Goal: Information Seeking & Learning: Learn about a topic

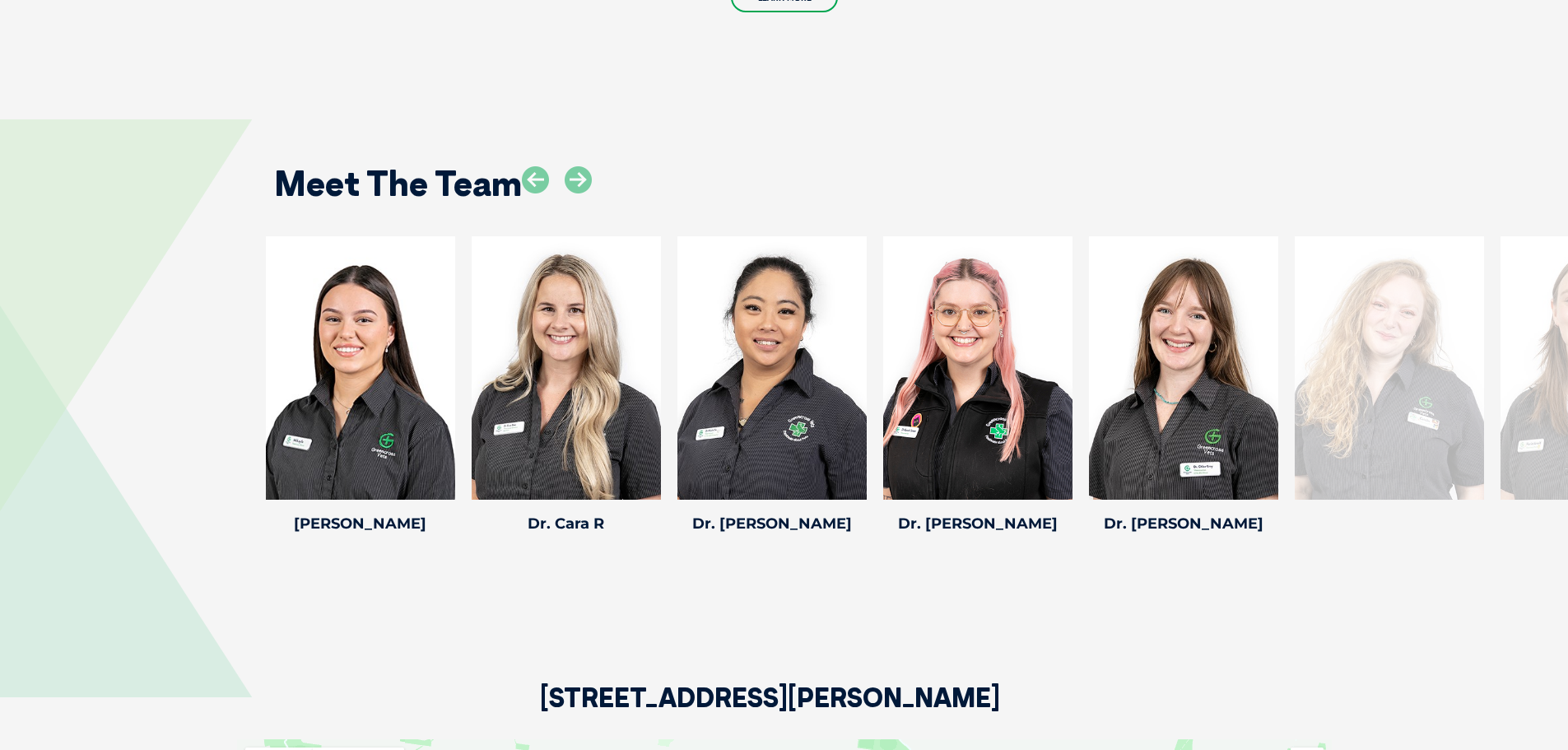
scroll to position [2305, 0]
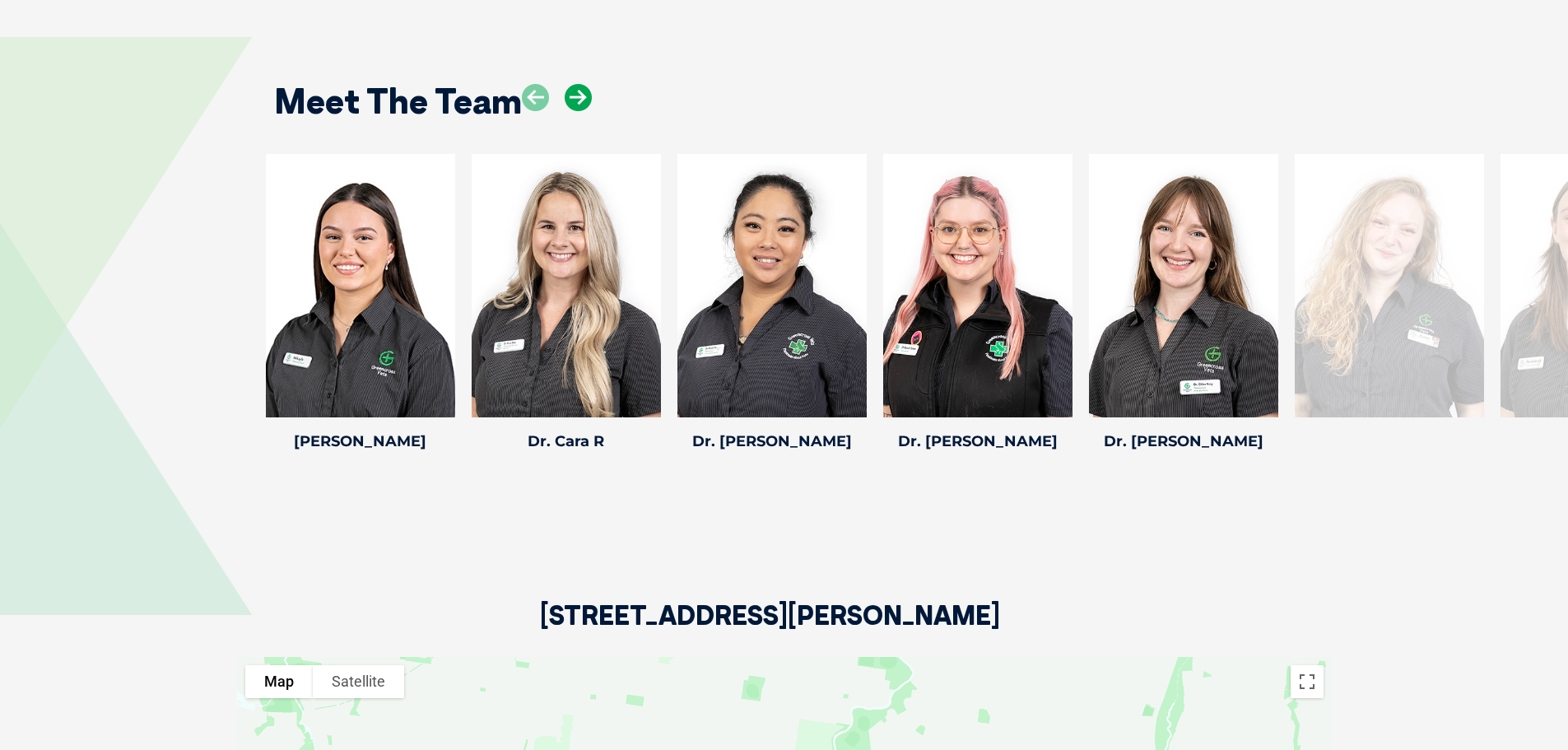
click at [578, 99] on icon at bounding box center [578, 97] width 27 height 27
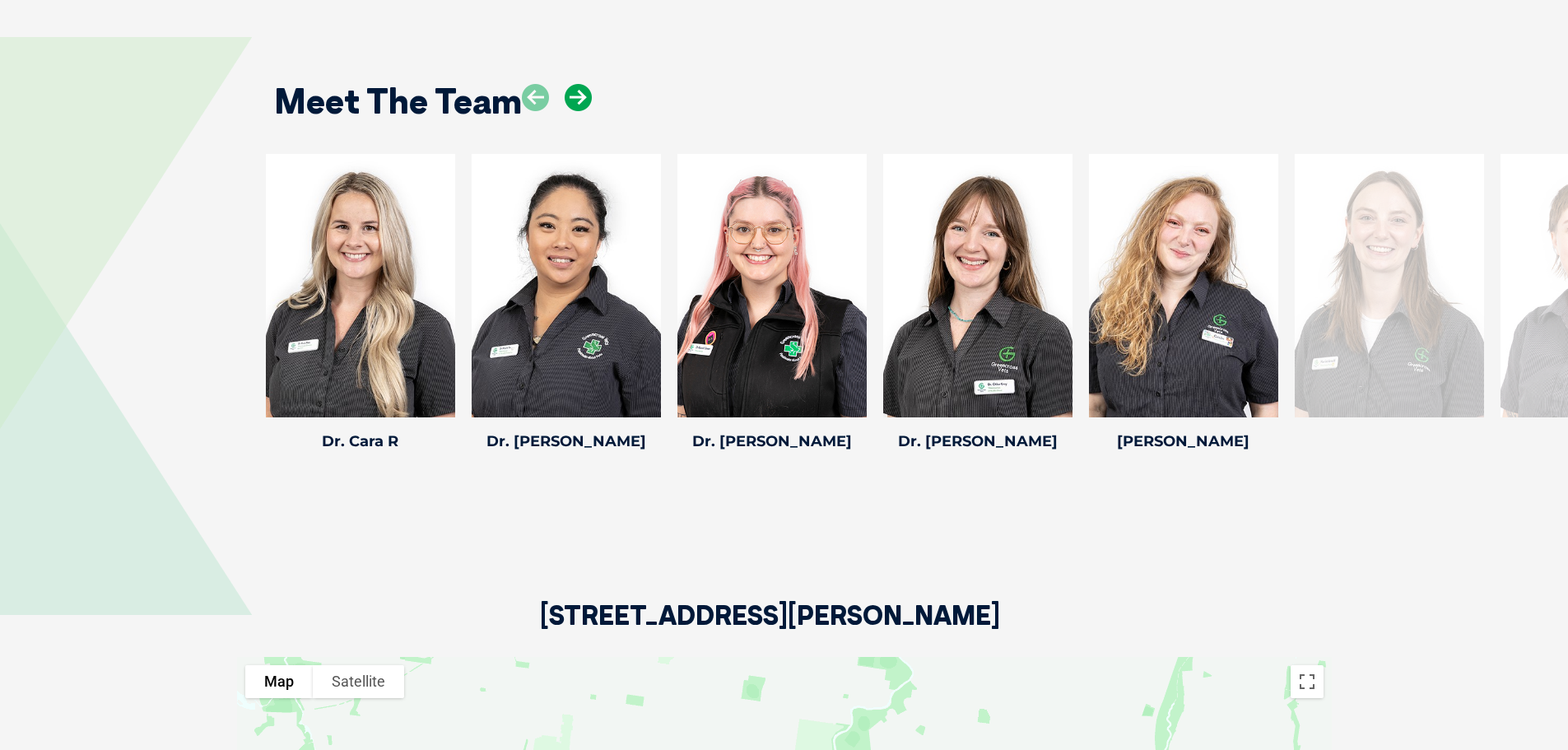
click at [578, 99] on icon at bounding box center [578, 97] width 27 height 27
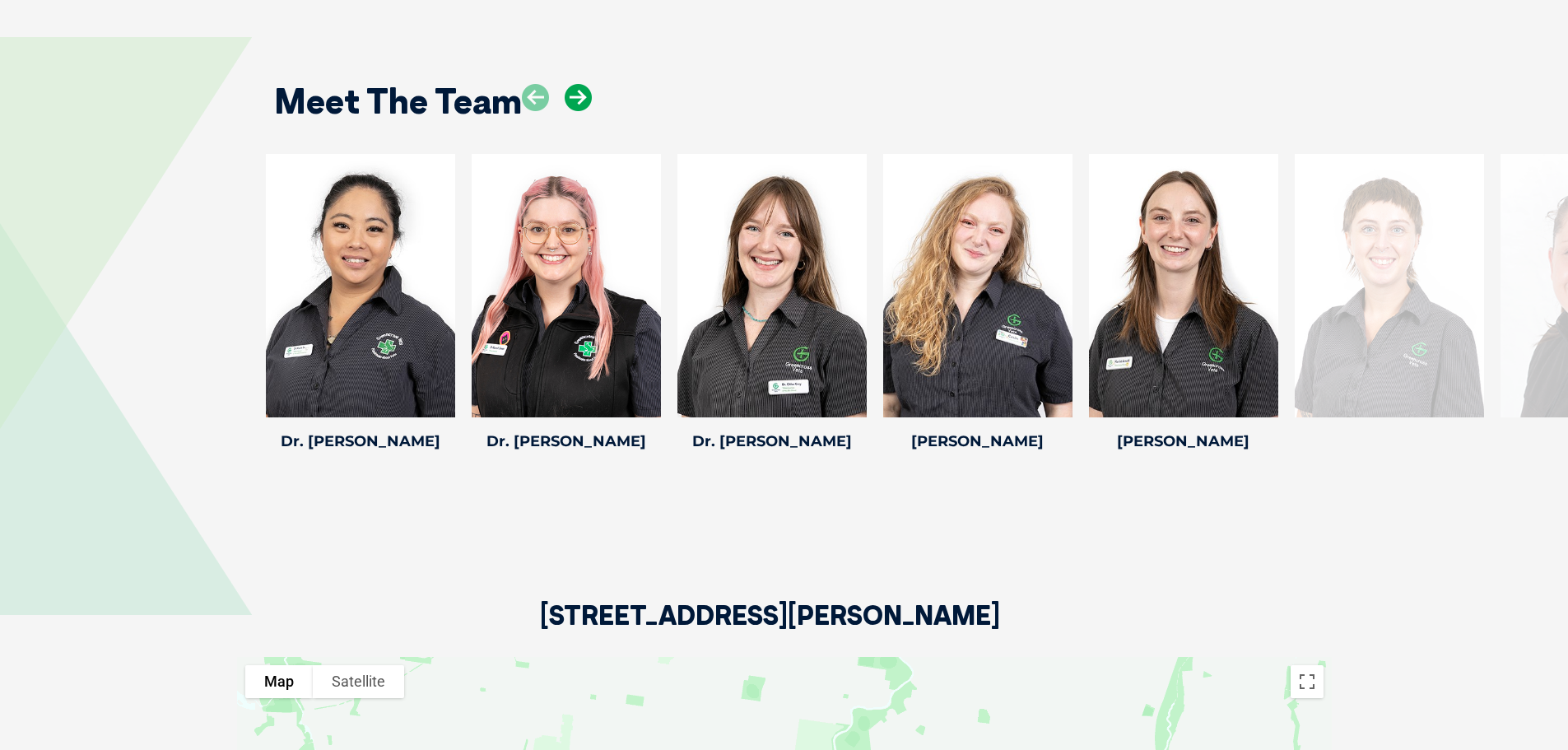
click at [578, 99] on icon at bounding box center [578, 97] width 27 height 27
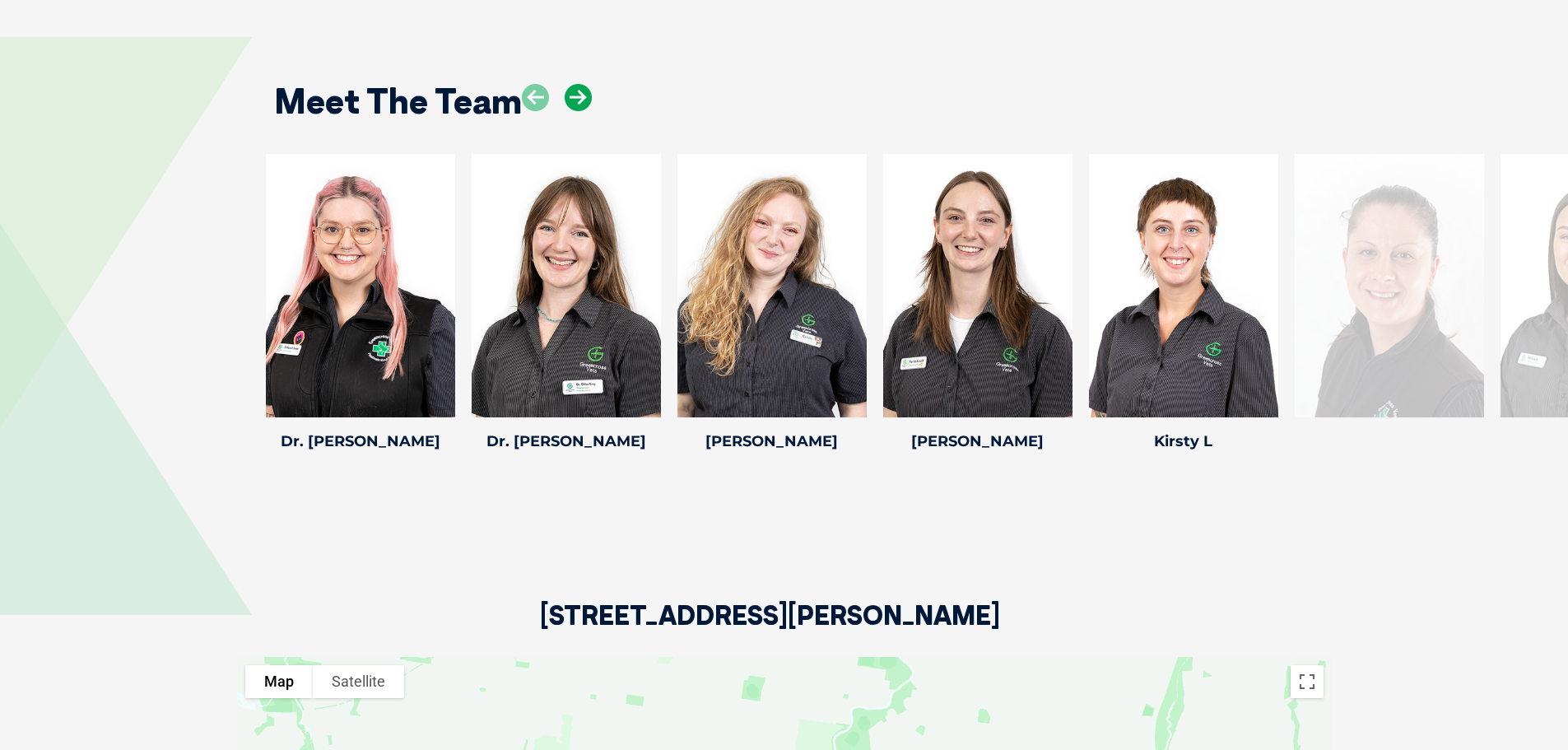
click at [578, 99] on icon at bounding box center [578, 97] width 27 height 27
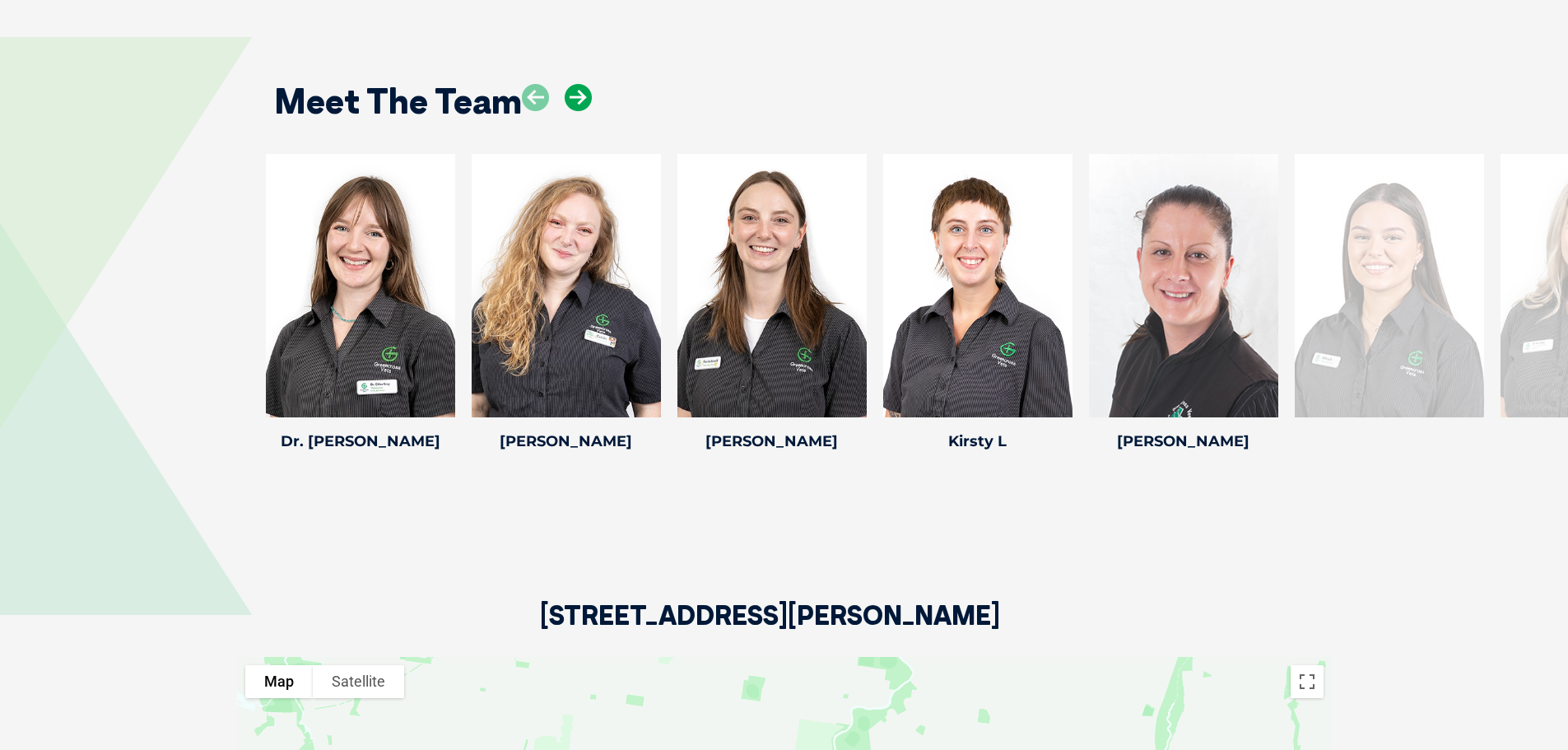
click at [578, 99] on icon at bounding box center [578, 97] width 27 height 27
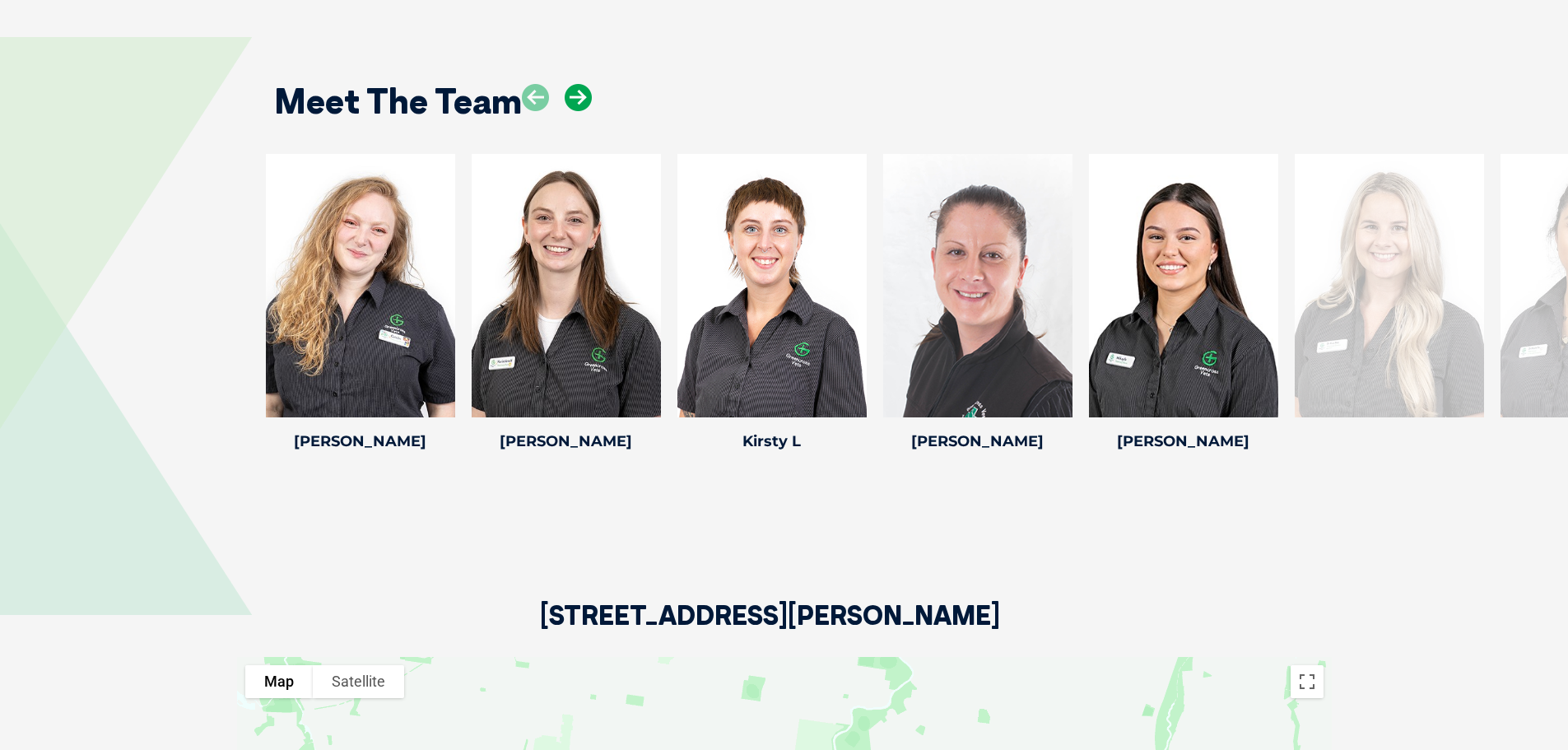
click at [578, 99] on icon at bounding box center [578, 97] width 27 height 27
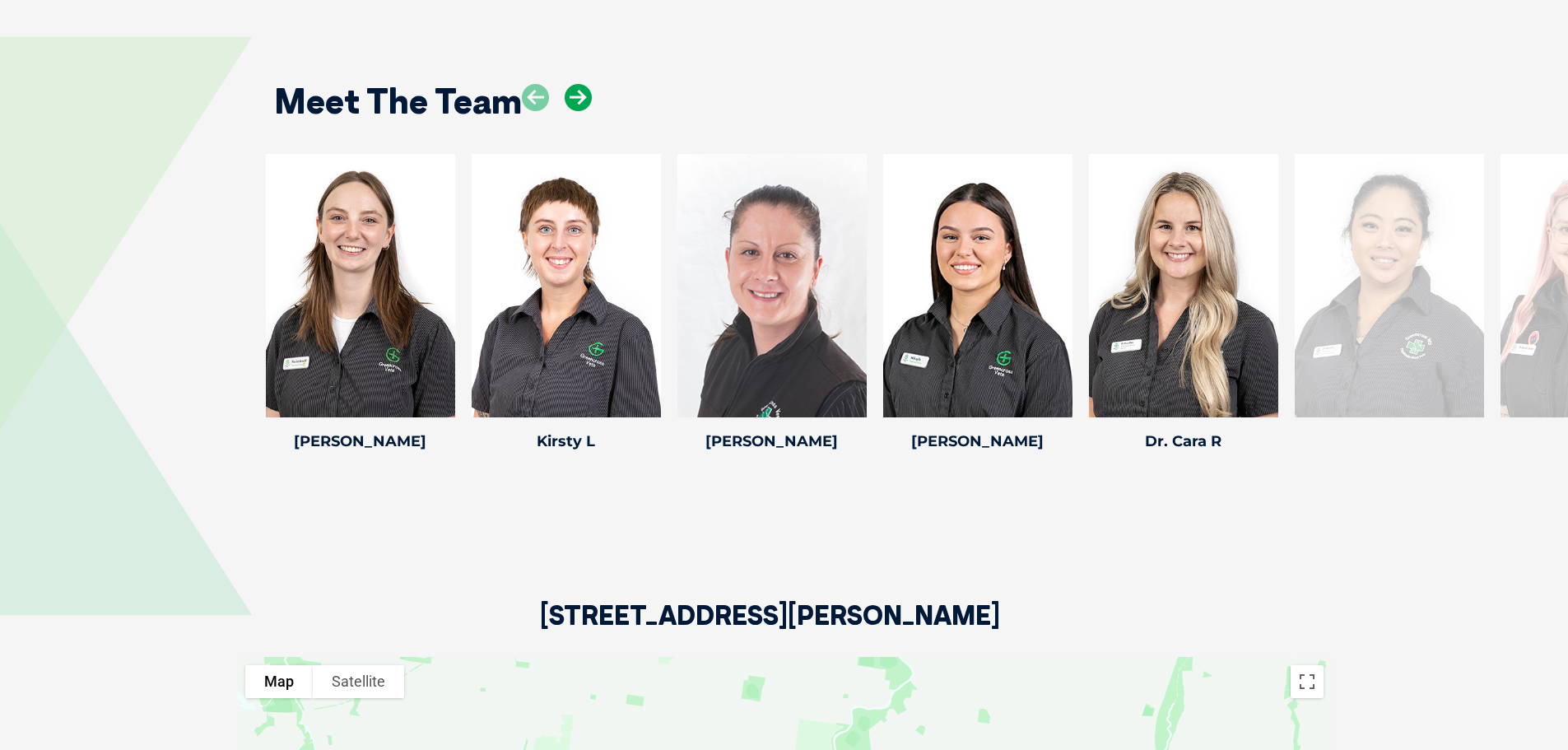
click at [578, 99] on icon at bounding box center [578, 97] width 27 height 27
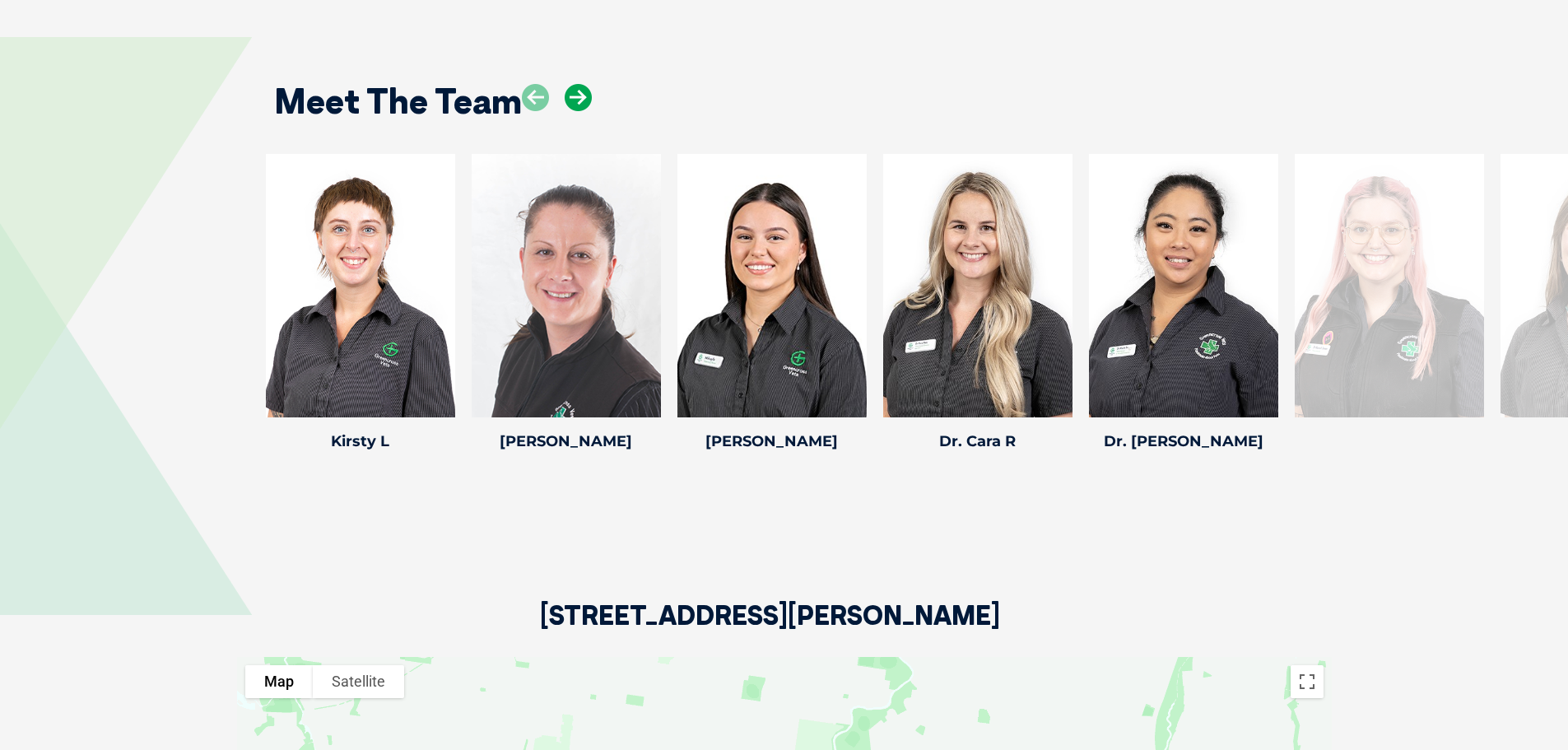
click at [578, 99] on icon at bounding box center [578, 97] width 27 height 27
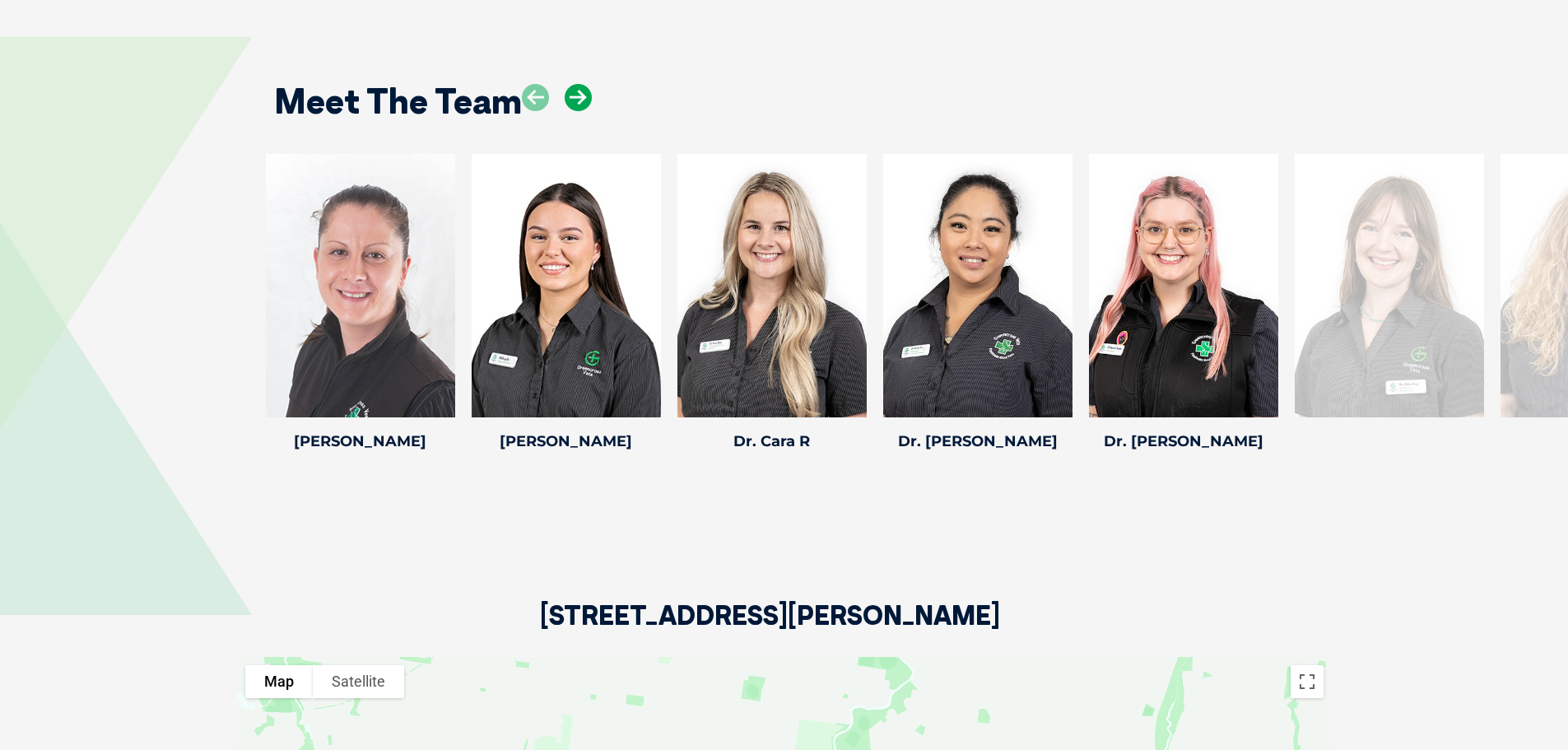
click at [578, 99] on icon at bounding box center [578, 97] width 27 height 27
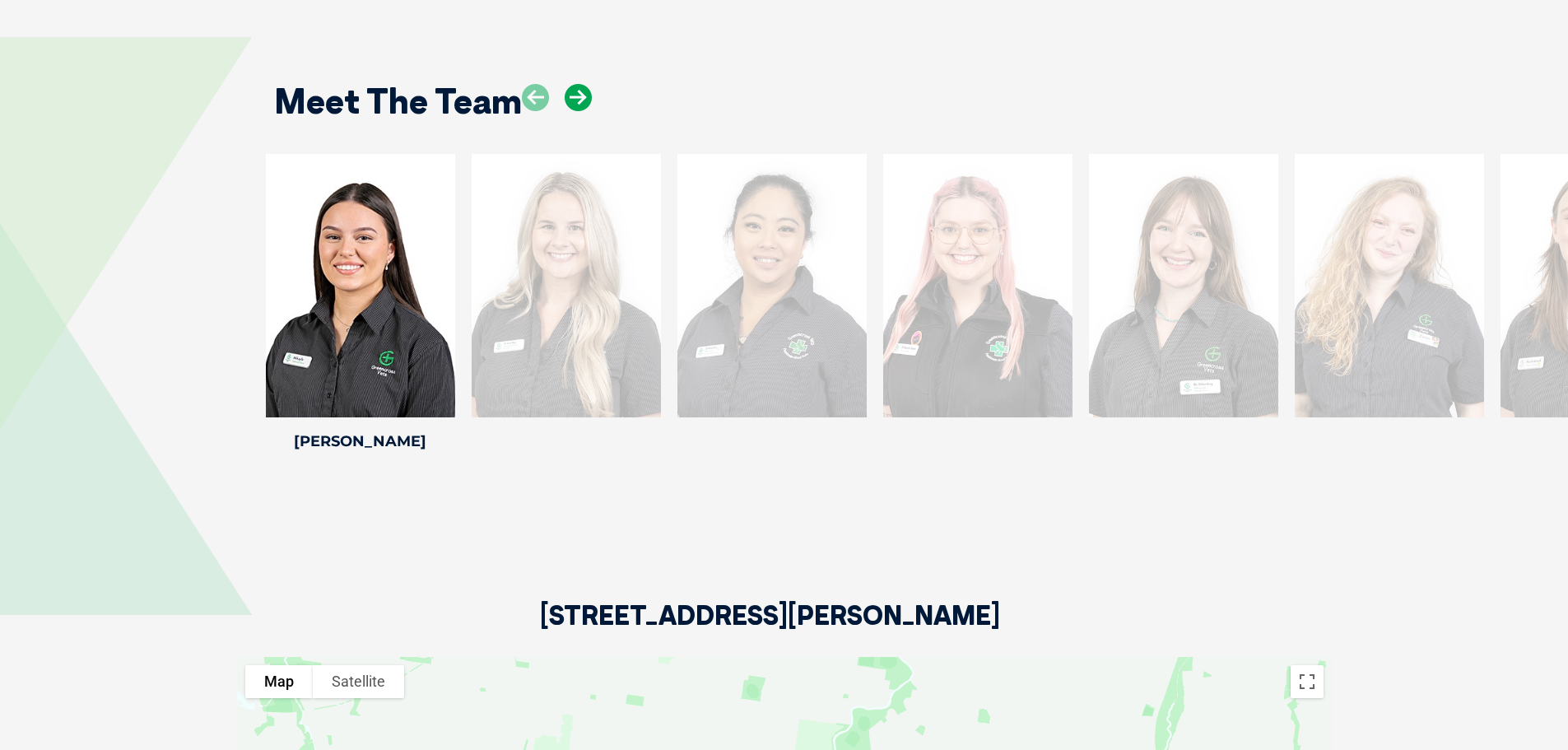
click at [580, 100] on icon at bounding box center [578, 97] width 27 height 27
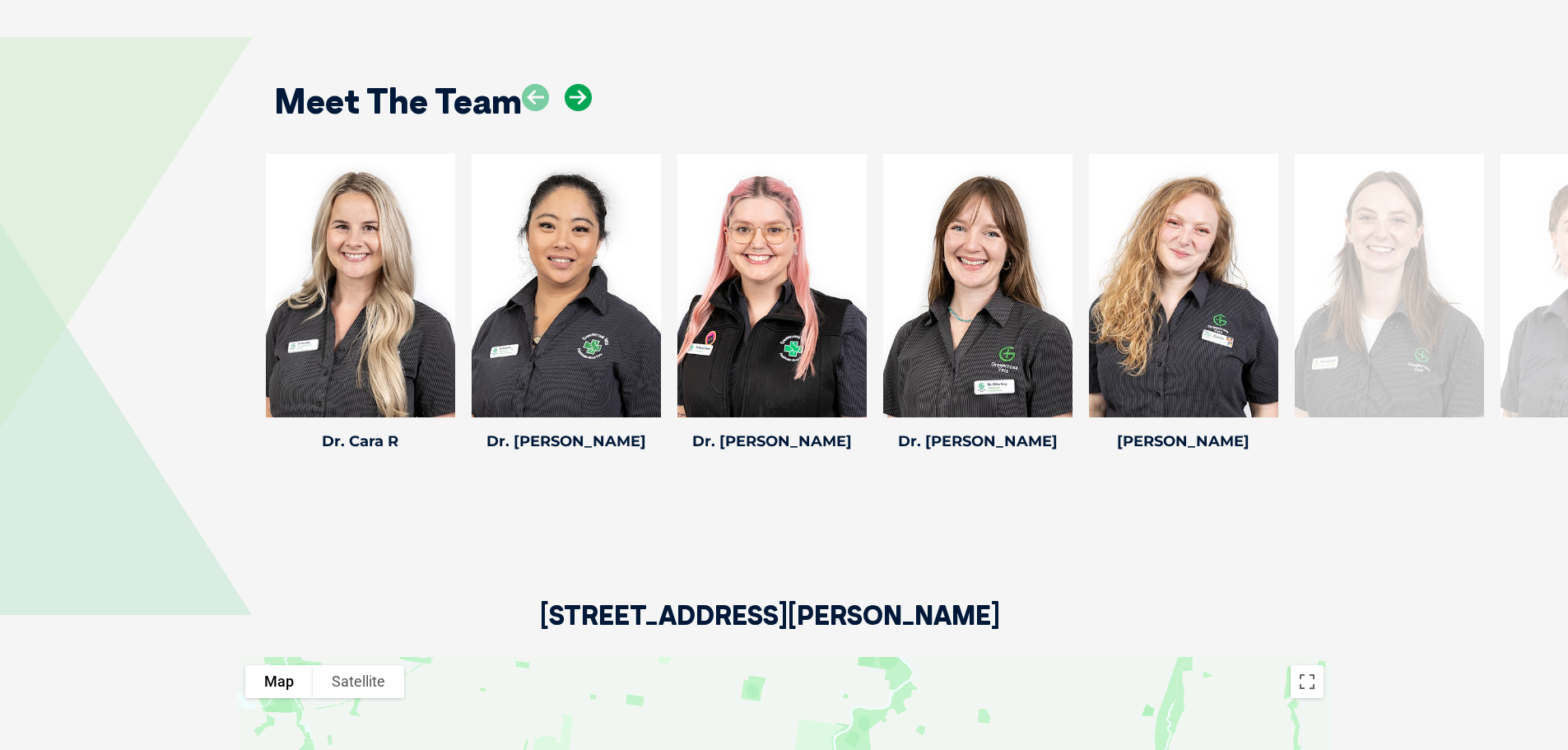
click at [580, 100] on icon at bounding box center [578, 97] width 27 height 27
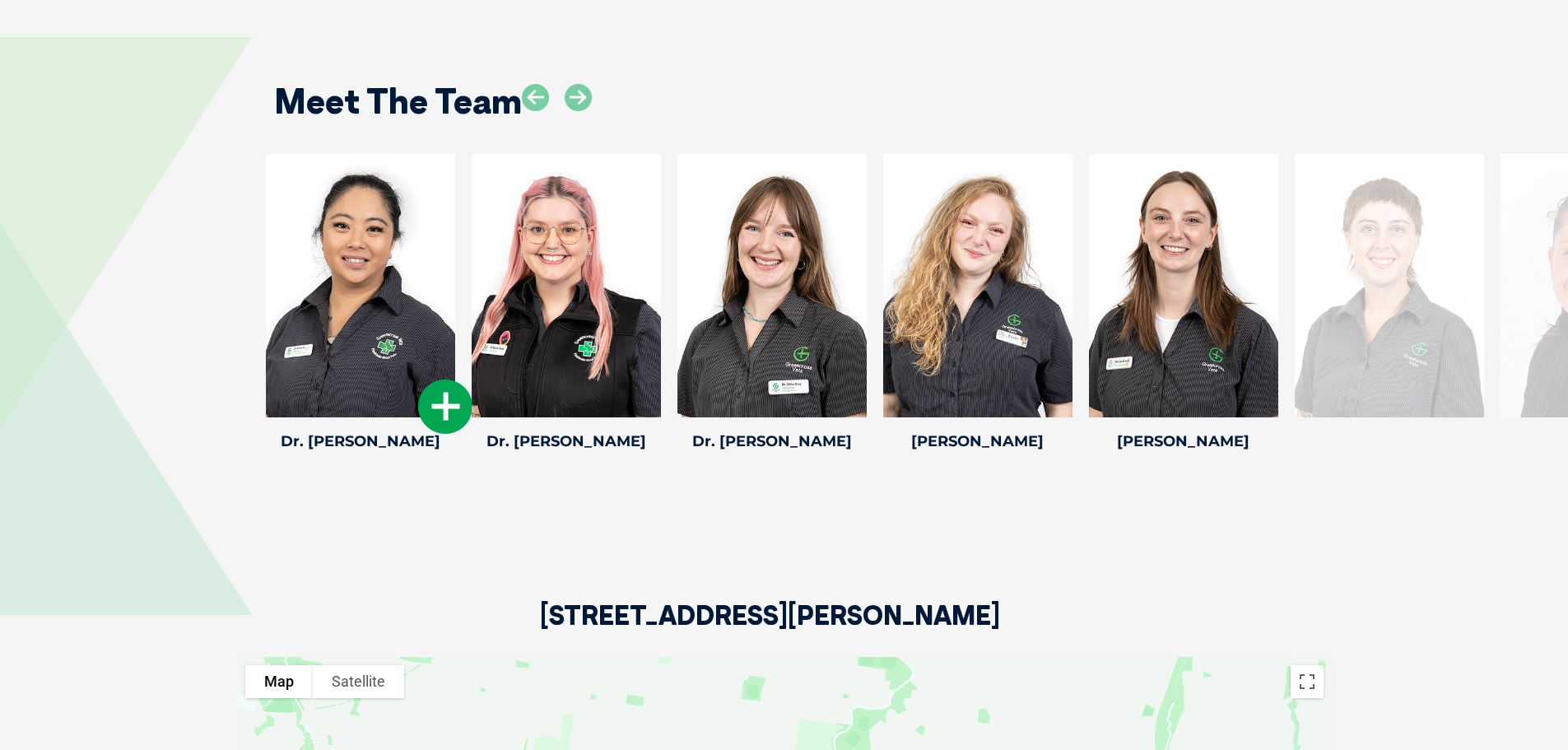
click at [453, 397] on icon at bounding box center [445, 407] width 54 height 54
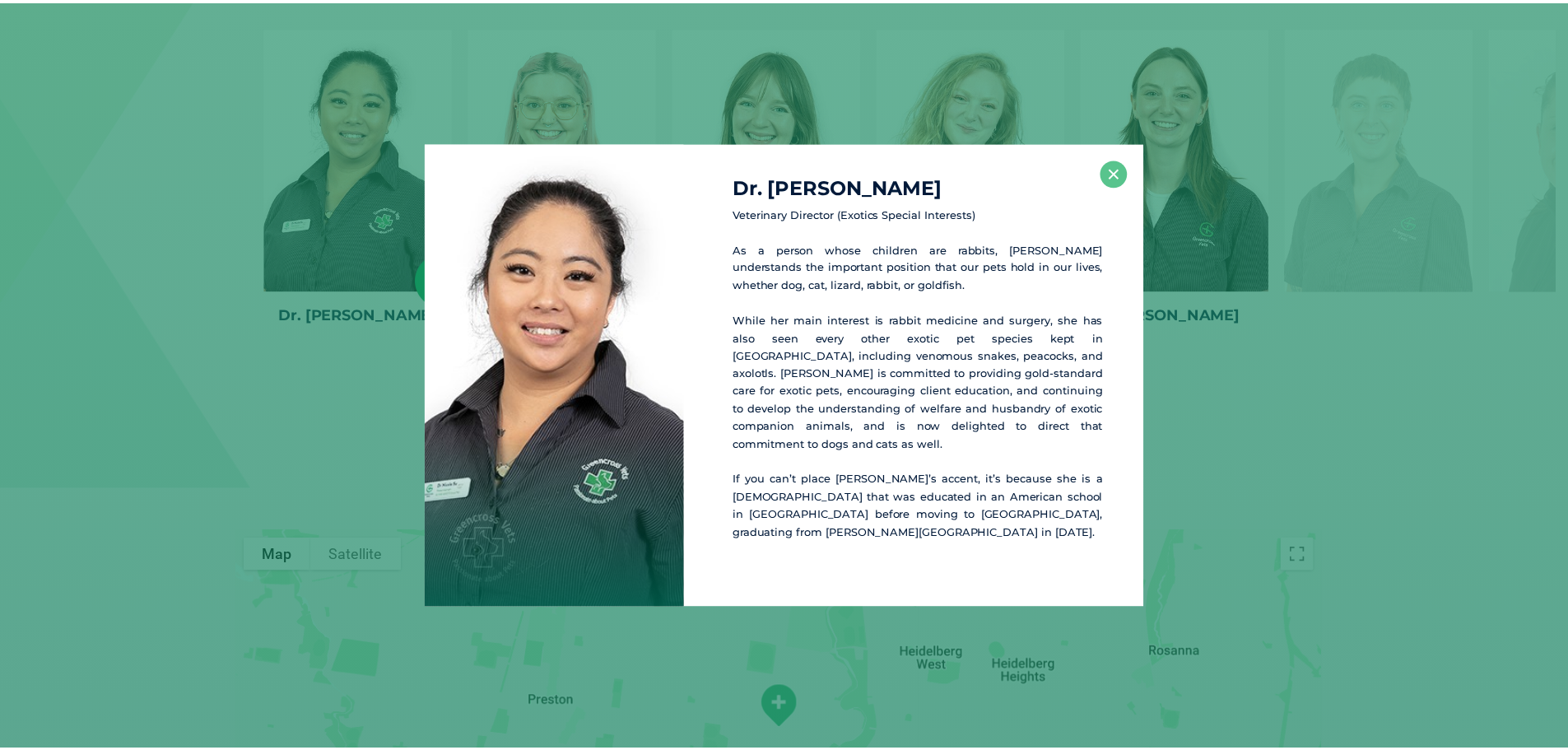
scroll to position [2435, 0]
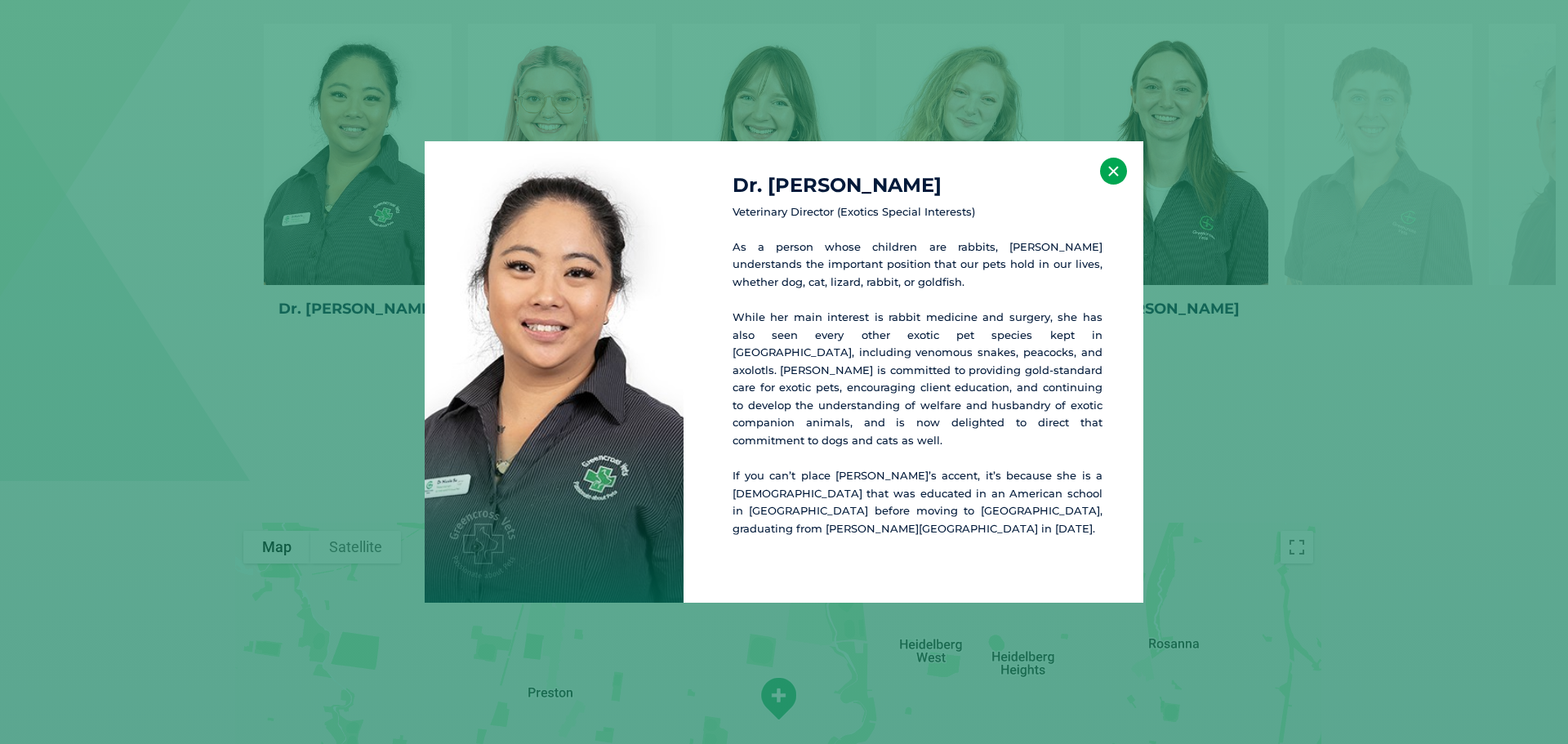
click at [1121, 179] on button "×" at bounding box center [1113, 172] width 27 height 27
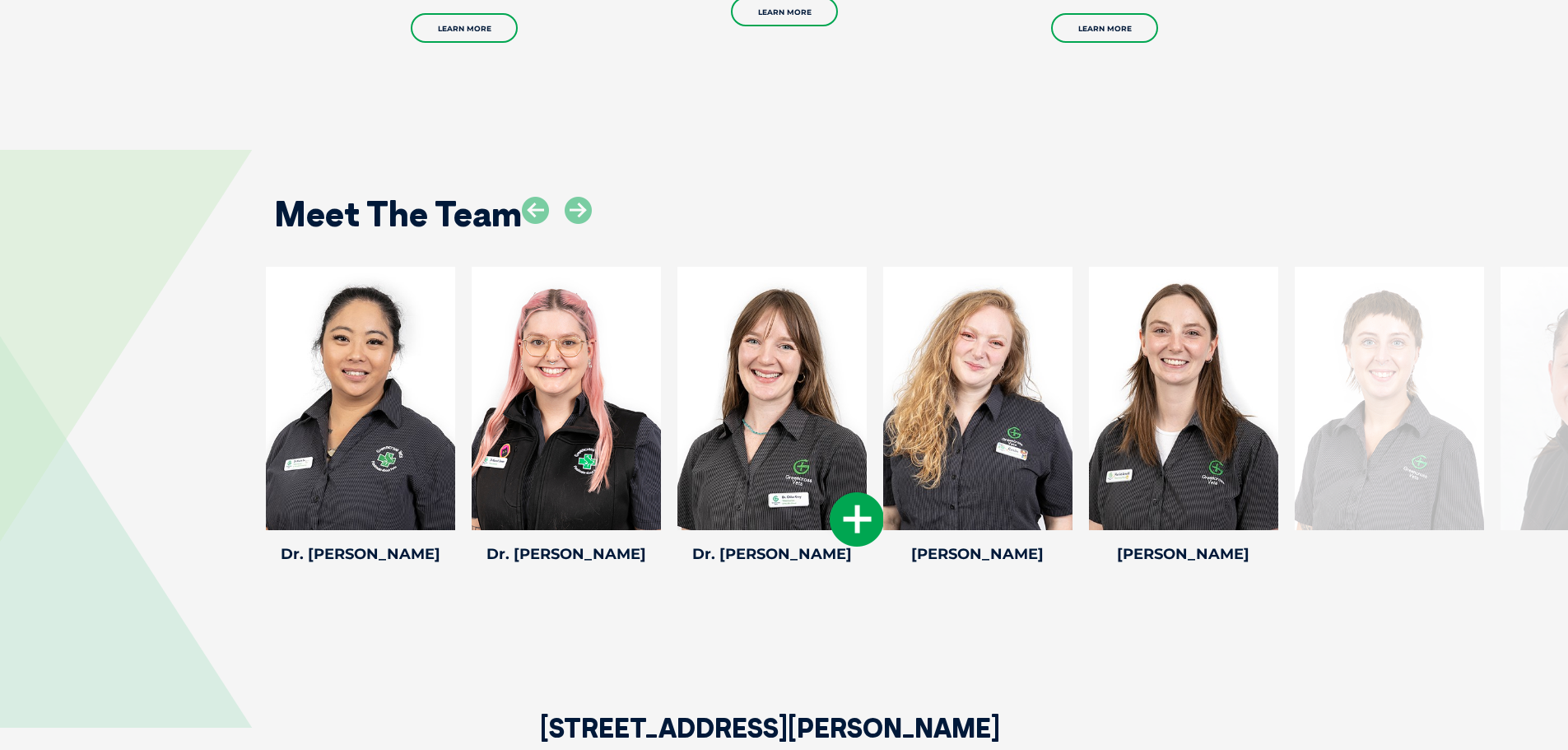
scroll to position [2188, 0]
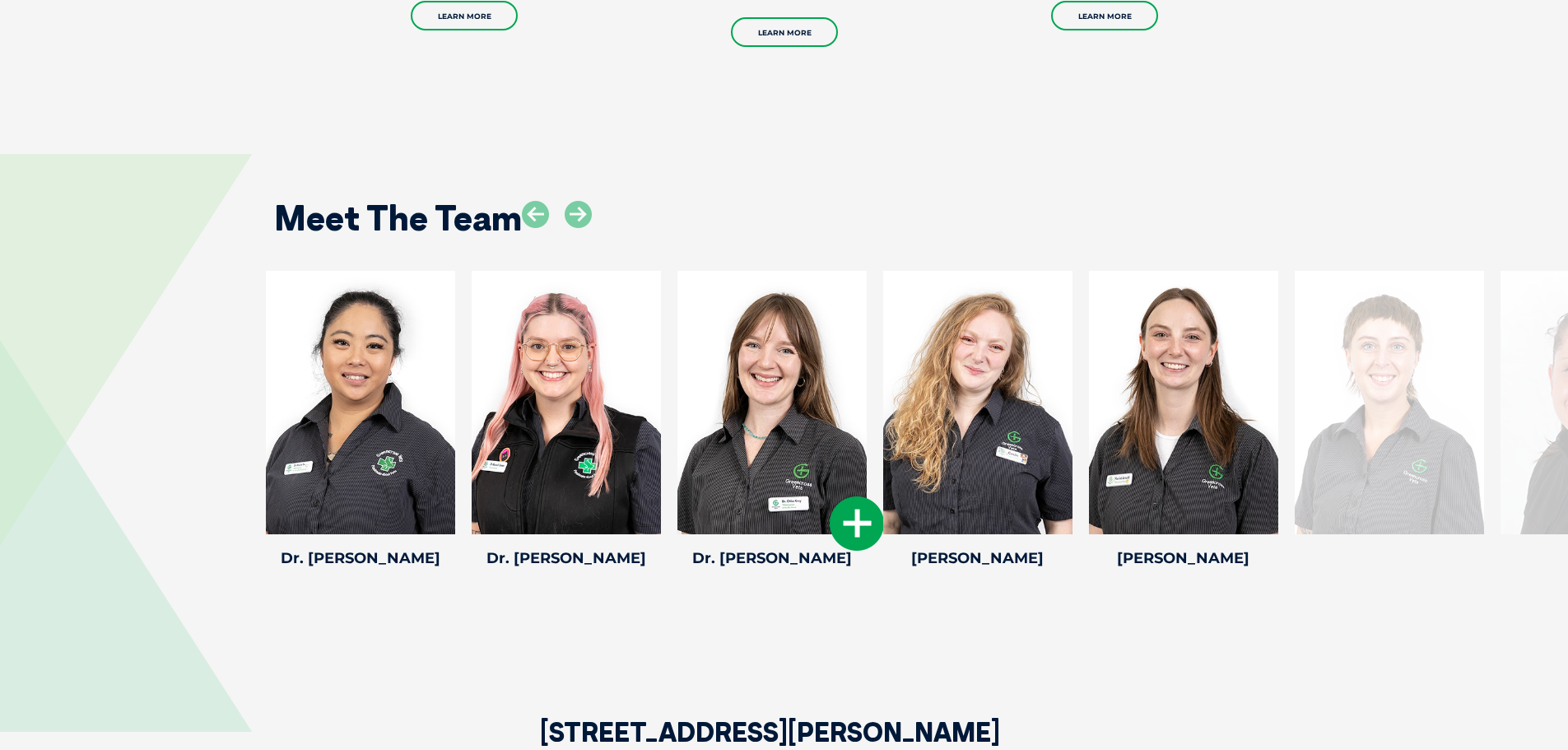
click at [838, 525] on icon at bounding box center [857, 524] width 54 height 54
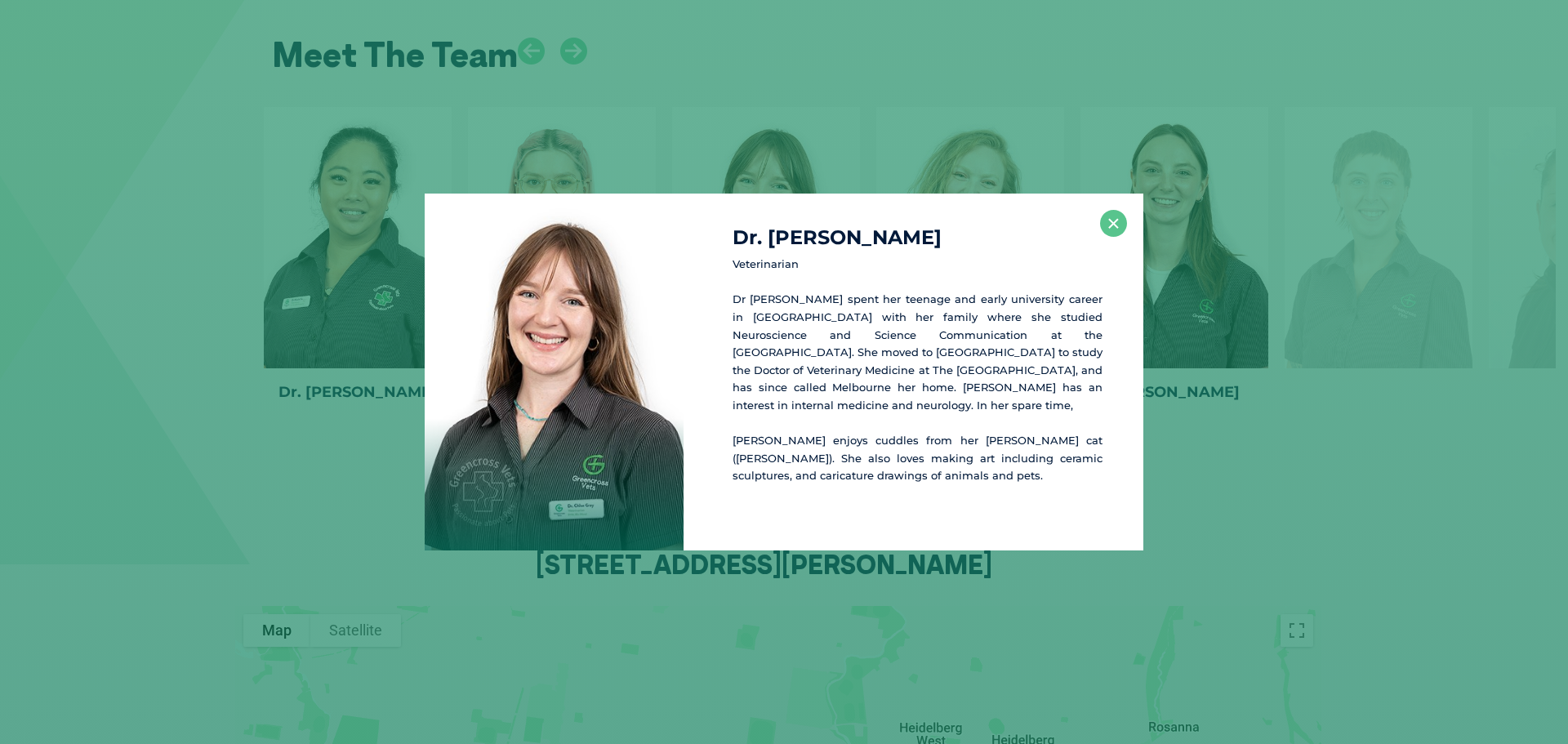
scroll to position [2335, 0]
click at [1108, 227] on button "×" at bounding box center [1113, 224] width 27 height 27
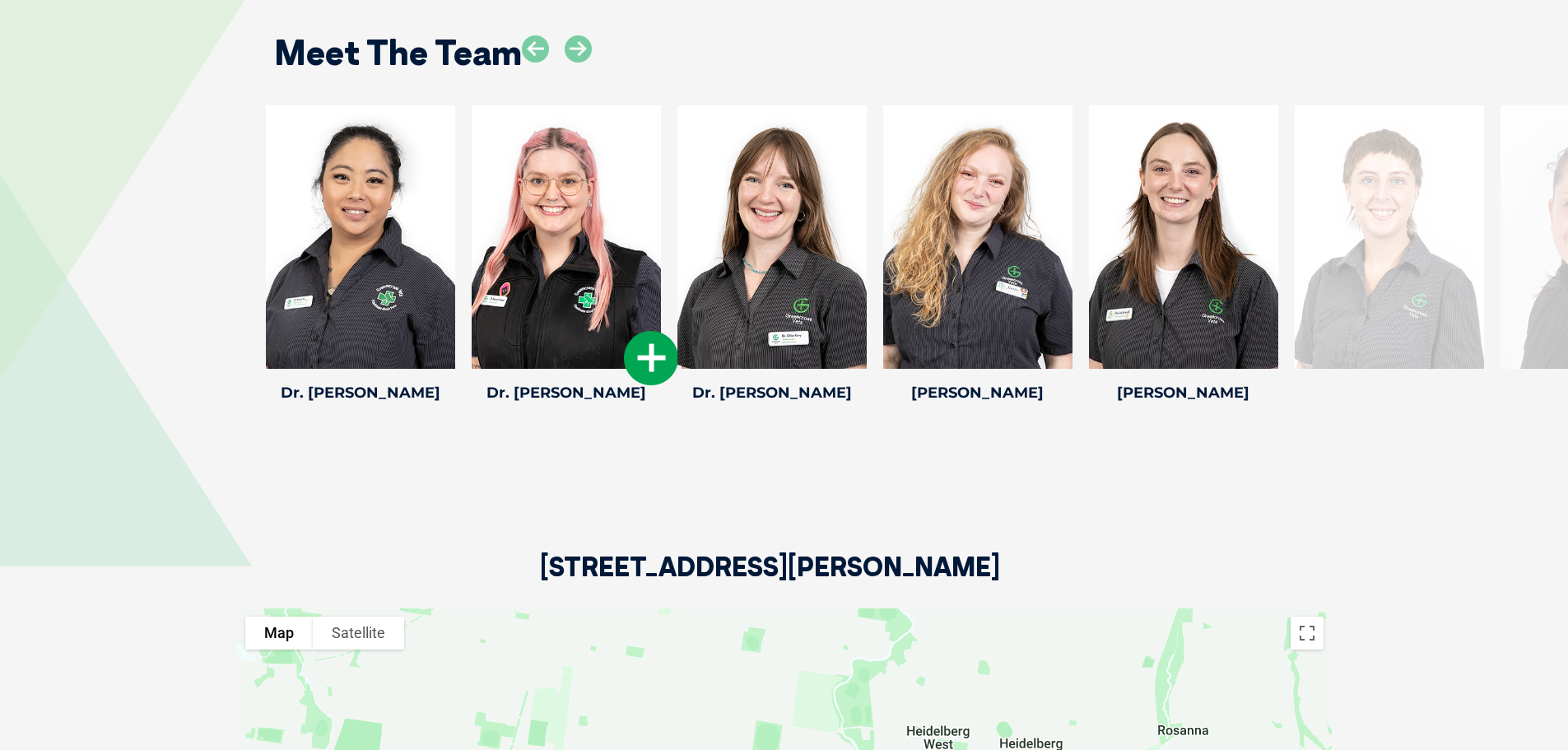
click at [646, 356] on icon at bounding box center [651, 358] width 54 height 54
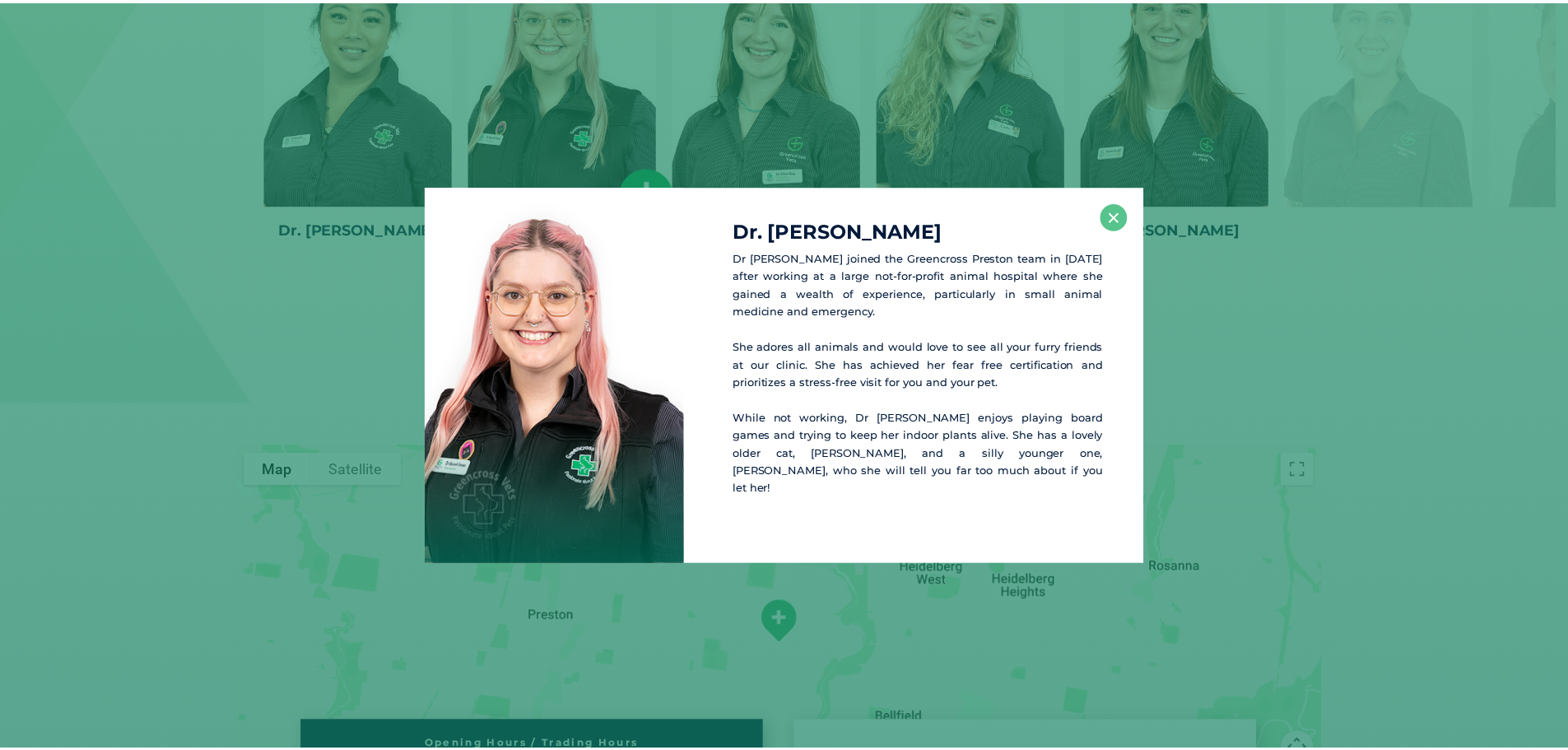
scroll to position [2519, 0]
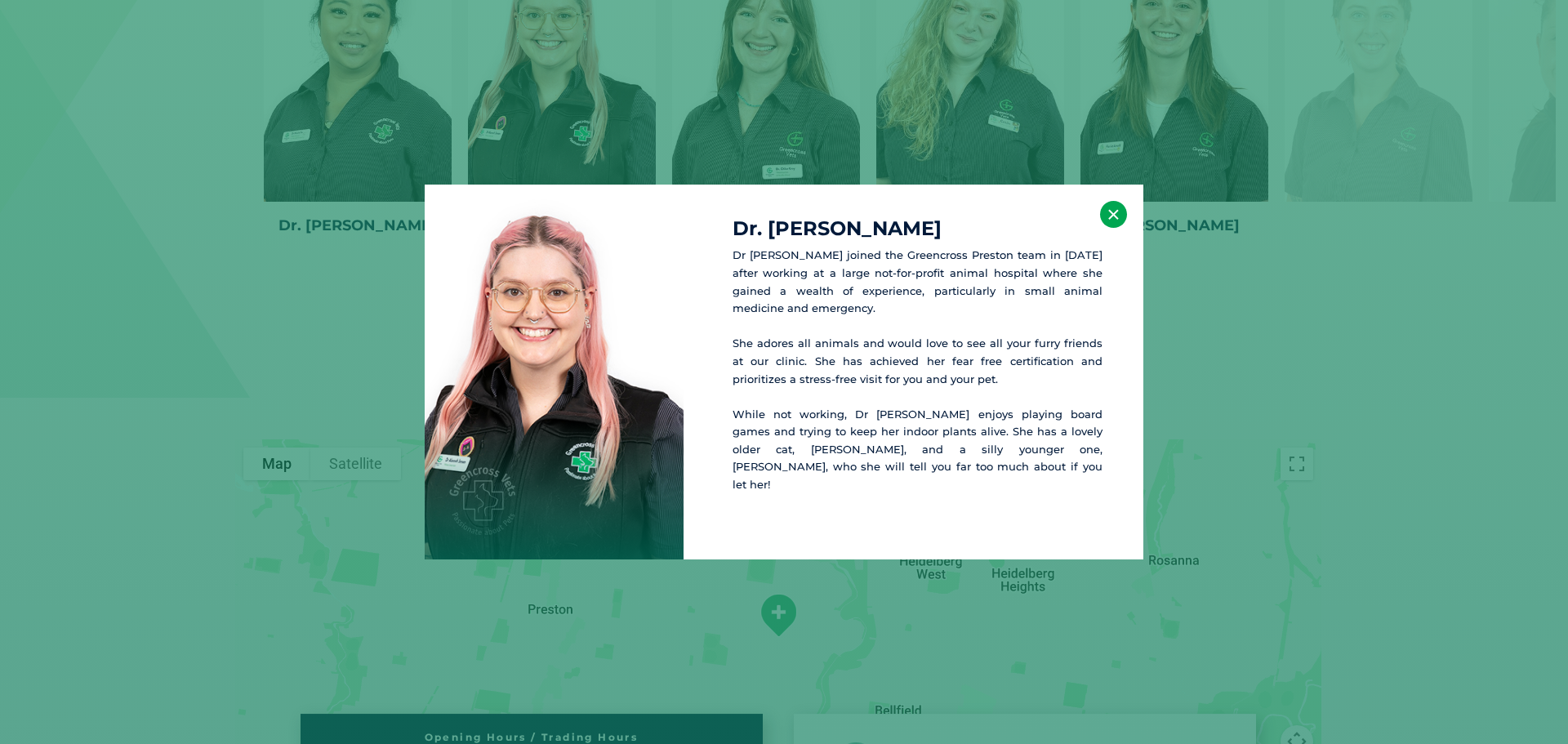
click at [1112, 222] on button "×" at bounding box center [1113, 214] width 27 height 27
